Goal: Task Accomplishment & Management: Use online tool/utility

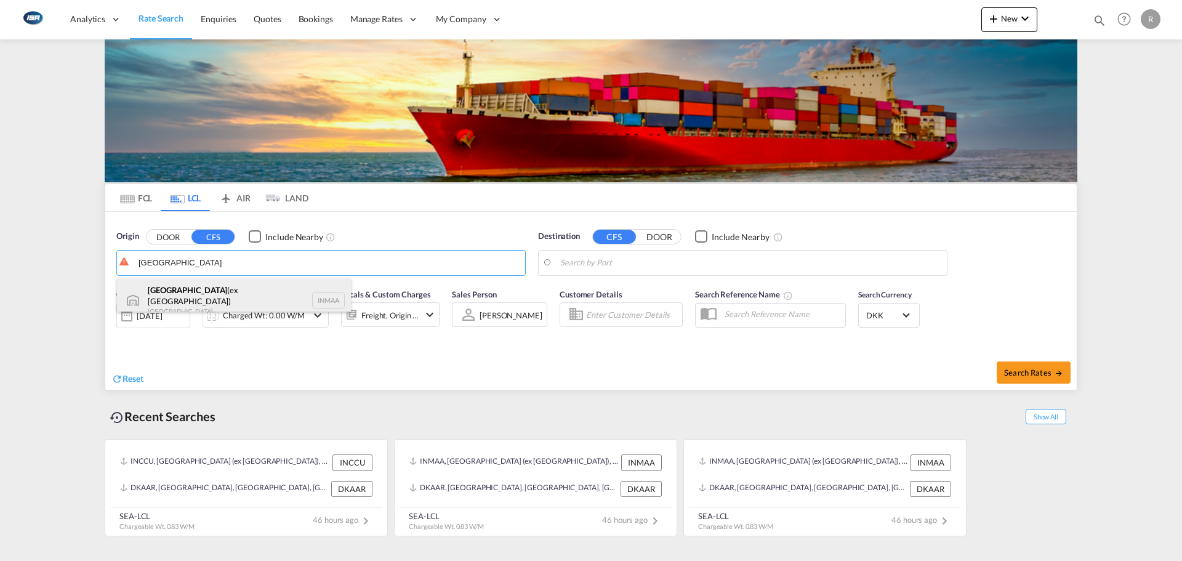
click at [243, 291] on div "[GEOGRAPHIC_DATA] (ex [GEOGRAPHIC_DATA]) [GEOGRAPHIC_DATA] INMAA" at bounding box center [234, 300] width 234 height 44
type input "[GEOGRAPHIC_DATA] (ex [GEOGRAPHIC_DATA]), INMAA"
click at [781, 264] on body "Analytics Reports Dashboard Rate Search Enquiries Quotes Bookings" at bounding box center [591, 280] width 1182 height 561
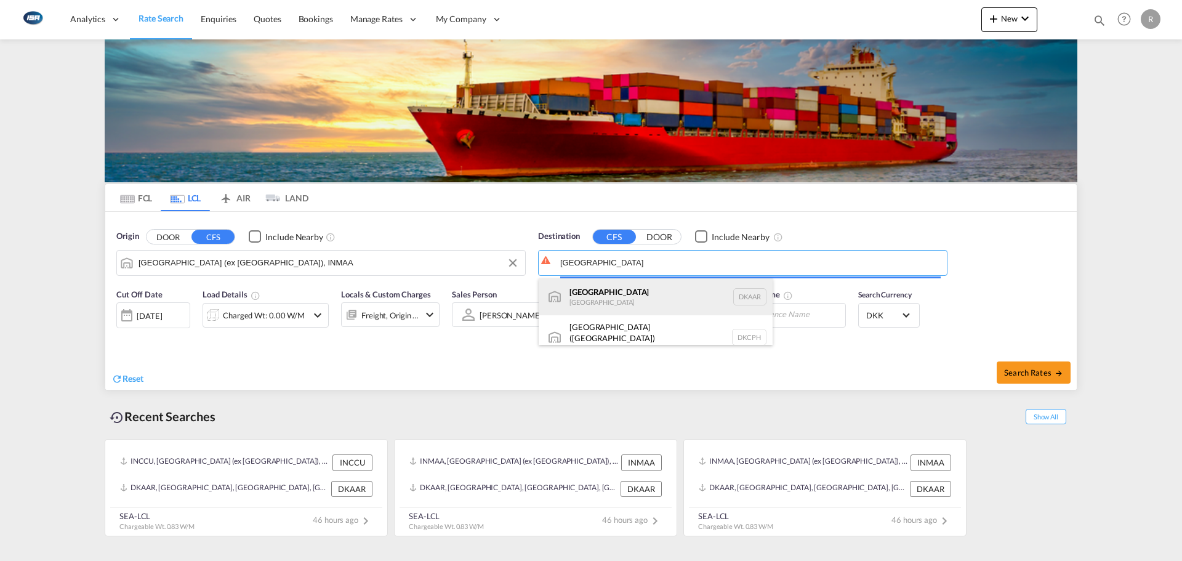
click at [596, 296] on div "Aarhus [GEOGRAPHIC_DATA] [GEOGRAPHIC_DATA]" at bounding box center [656, 296] width 234 height 37
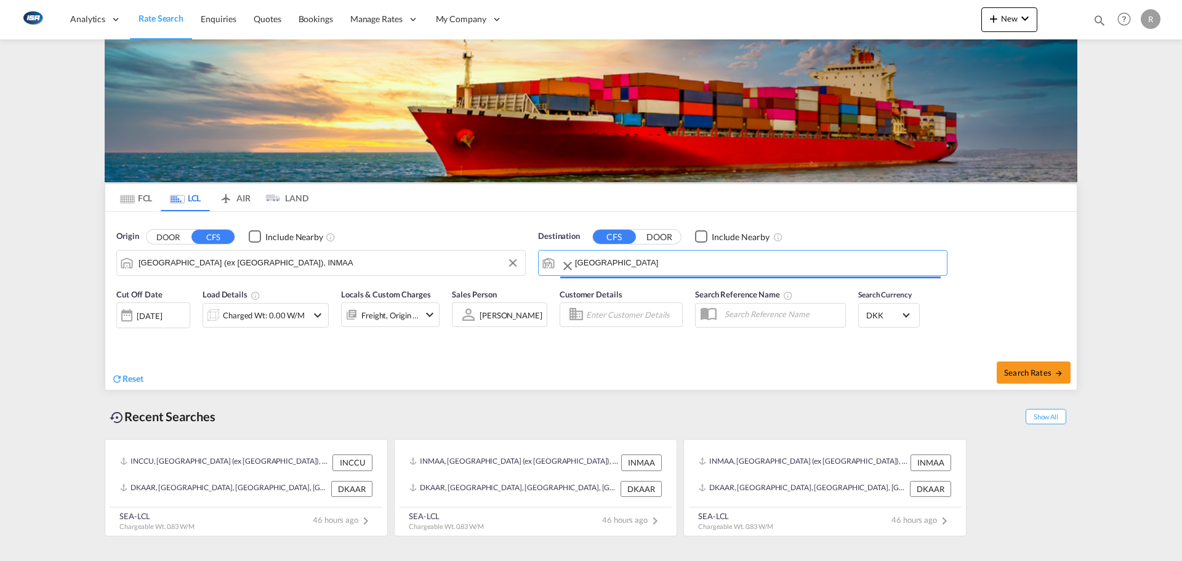
type input "[GEOGRAPHIC_DATA], [GEOGRAPHIC_DATA]"
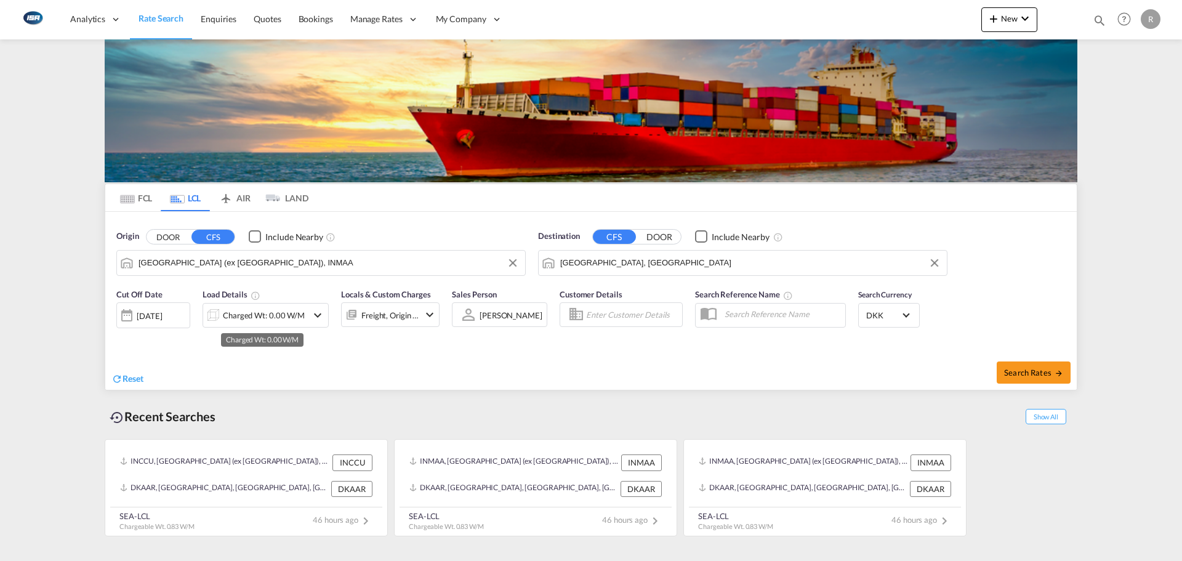
click at [259, 320] on div "Charged Wt: 0.00 W/M" at bounding box center [264, 315] width 82 height 17
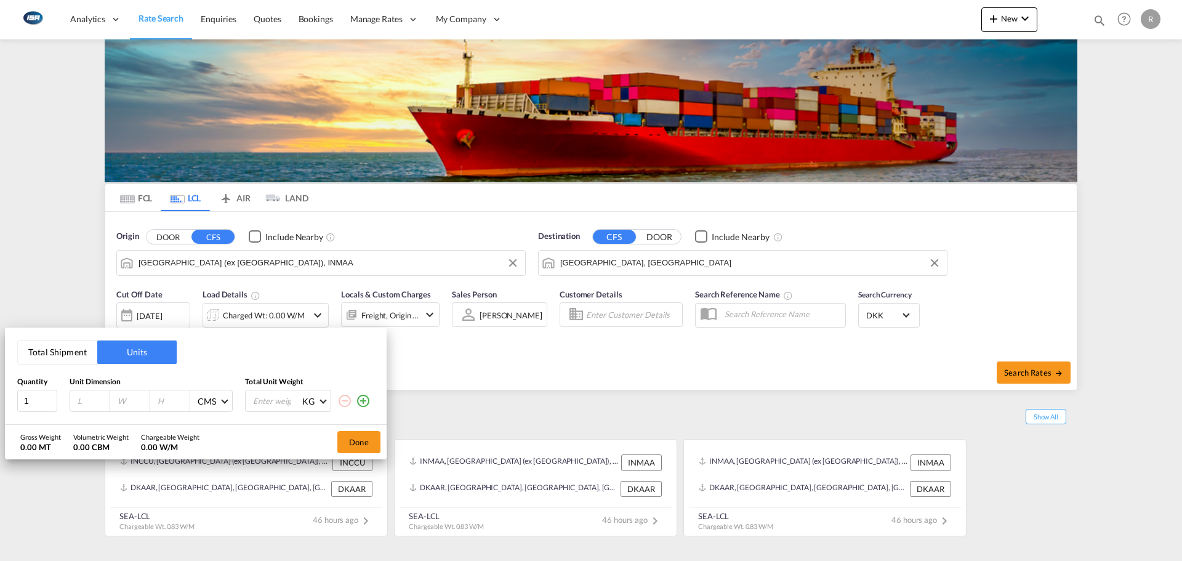
click at [71, 359] on button "Total Shipment" at bounding box center [57, 352] width 79 height 23
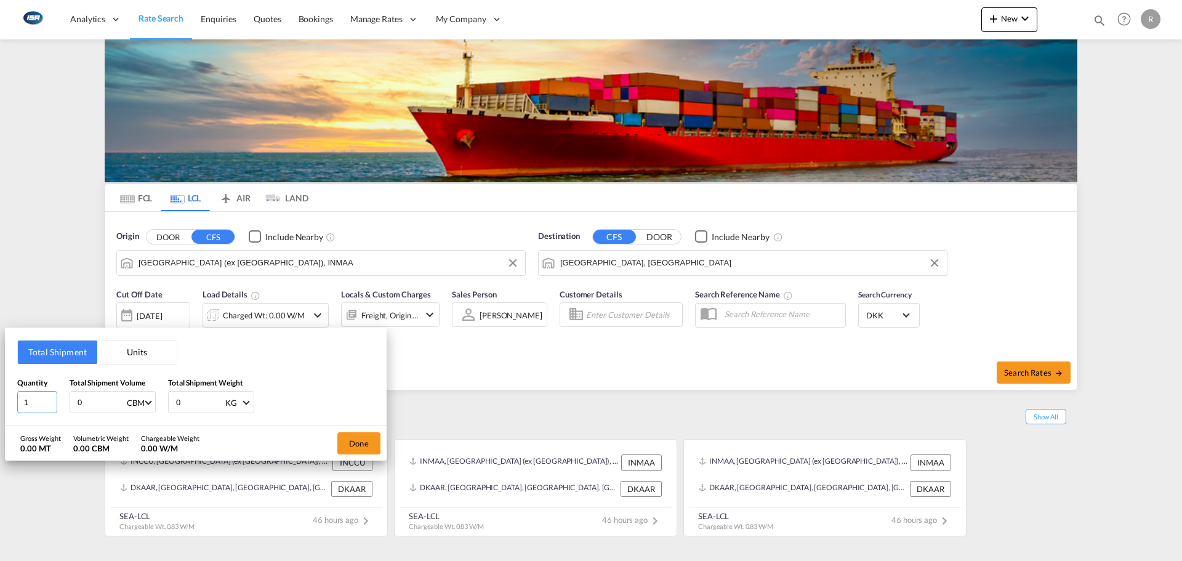
click at [43, 403] on input "1" at bounding box center [37, 402] width 40 height 22
click at [111, 400] on input "0" at bounding box center [100, 402] width 49 height 21
type input "268"
type input "0.83"
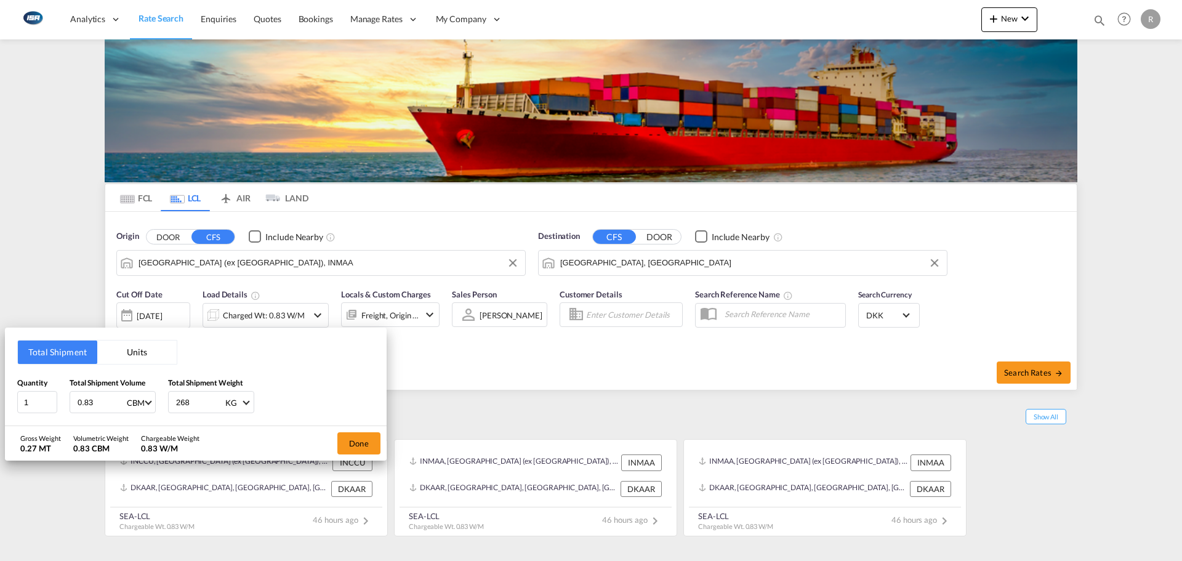
click at [335, 431] on div "Done" at bounding box center [358, 443] width 55 height 34
click at [344, 436] on button "Done" at bounding box center [358, 443] width 43 height 22
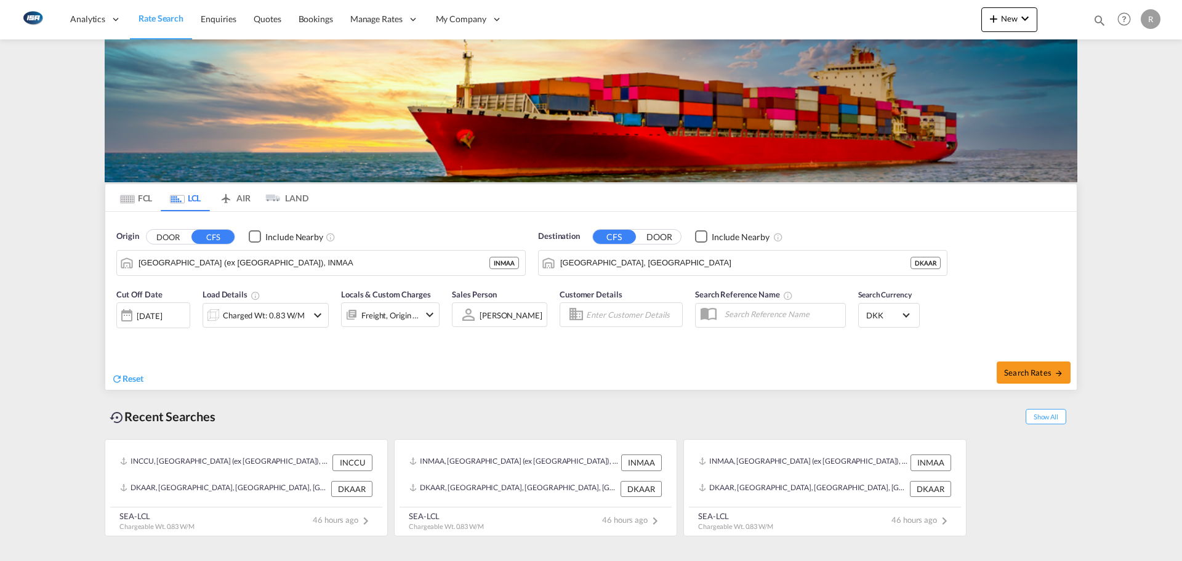
click at [360, 362] on div "Reset" at bounding box center [352, 369] width 483 height 34
click at [1016, 359] on div "Search Rates" at bounding box center [835, 372] width 483 height 35
click at [1022, 373] on span "Search Rates" at bounding box center [1033, 373] width 59 height 10
type input "INMAA to DKAAR / [DATE]"
